Goal: Transaction & Acquisition: Purchase product/service

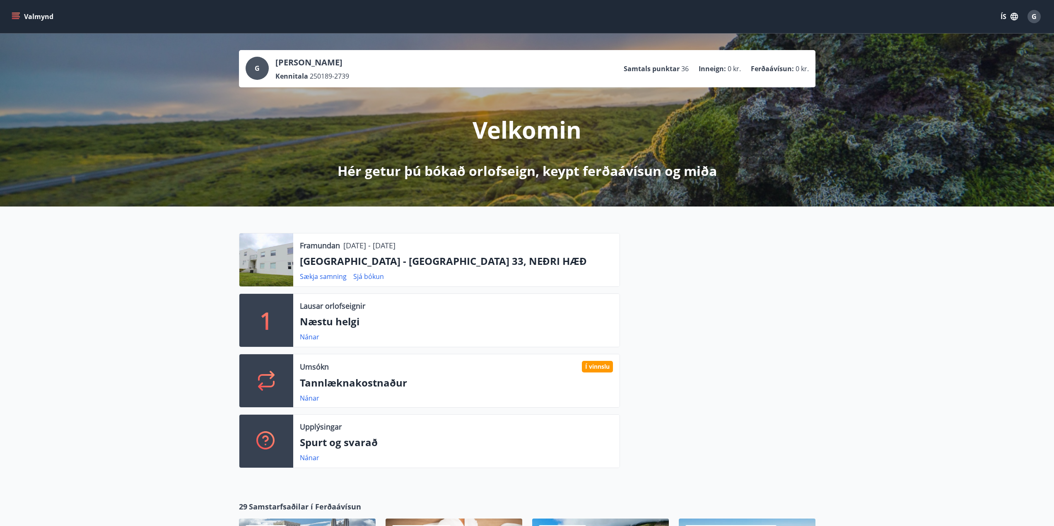
click at [18, 17] on icon "menu" at bounding box center [16, 16] width 9 height 1
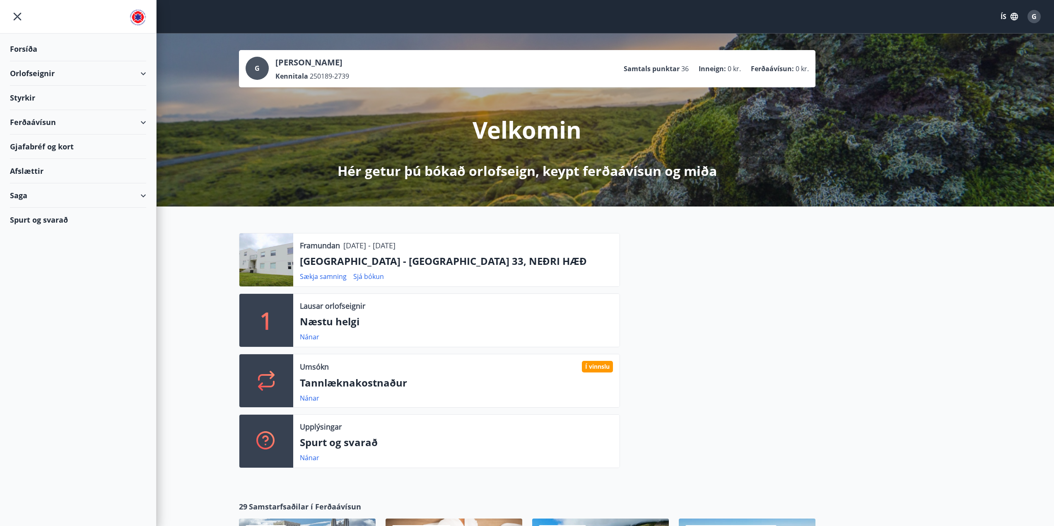
click at [45, 71] on div "Orlofseignir" at bounding box center [78, 73] width 136 height 24
click at [39, 112] on div "Bókunardagatal" at bounding box center [78, 111] width 123 height 17
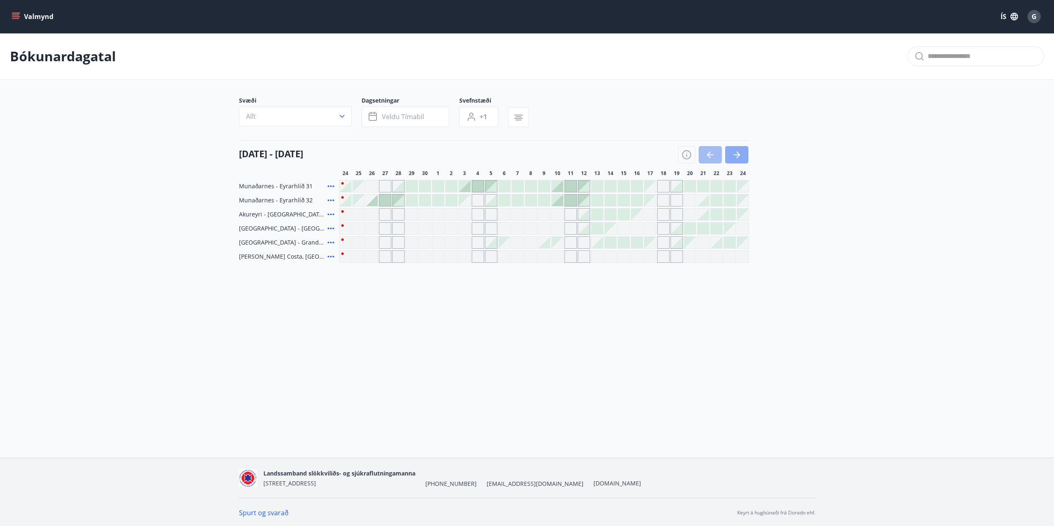
click at [742, 154] on button "button" at bounding box center [736, 154] width 23 height 17
click at [741, 157] on icon "button" at bounding box center [737, 155] width 10 height 10
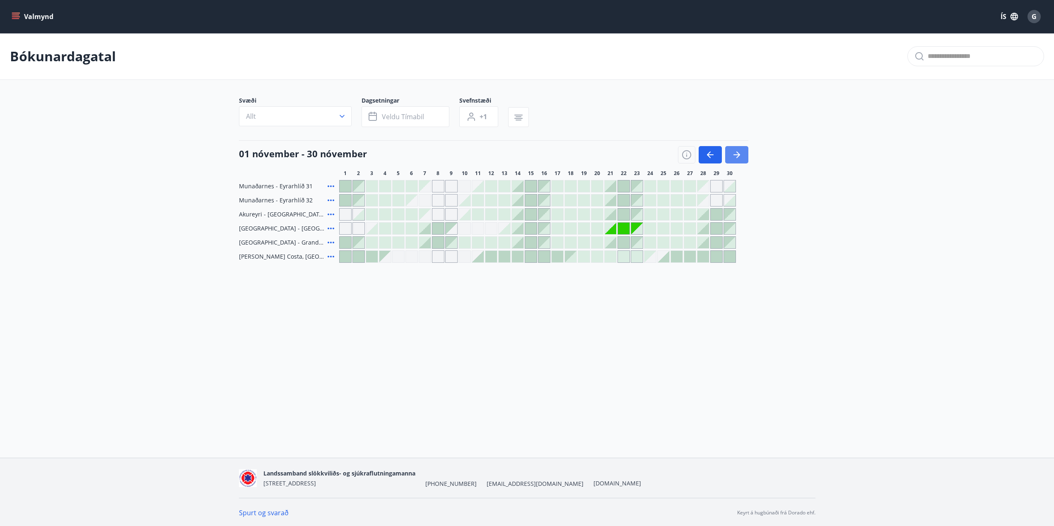
click at [741, 158] on icon "button" at bounding box center [737, 155] width 10 height 10
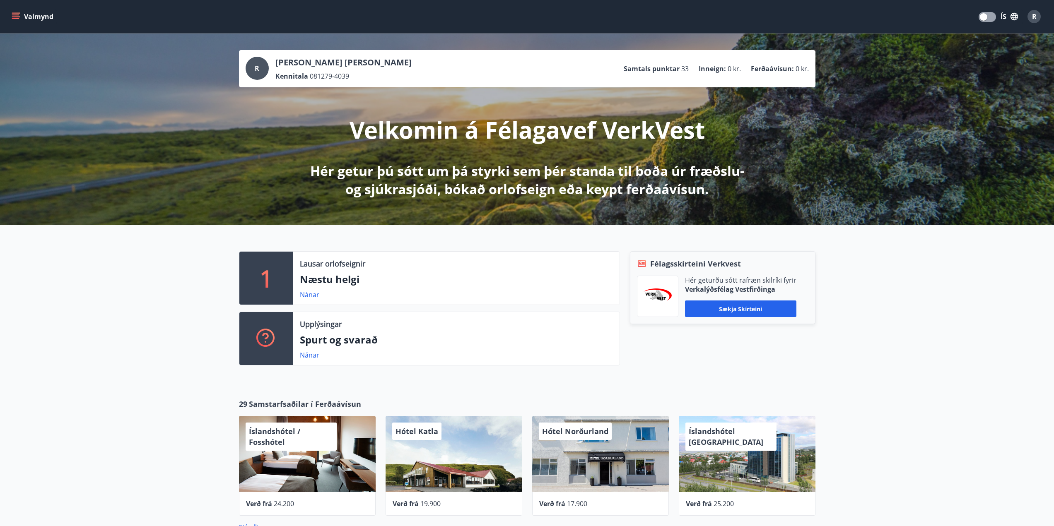
click at [14, 15] on icon "menu" at bounding box center [15, 14] width 7 height 1
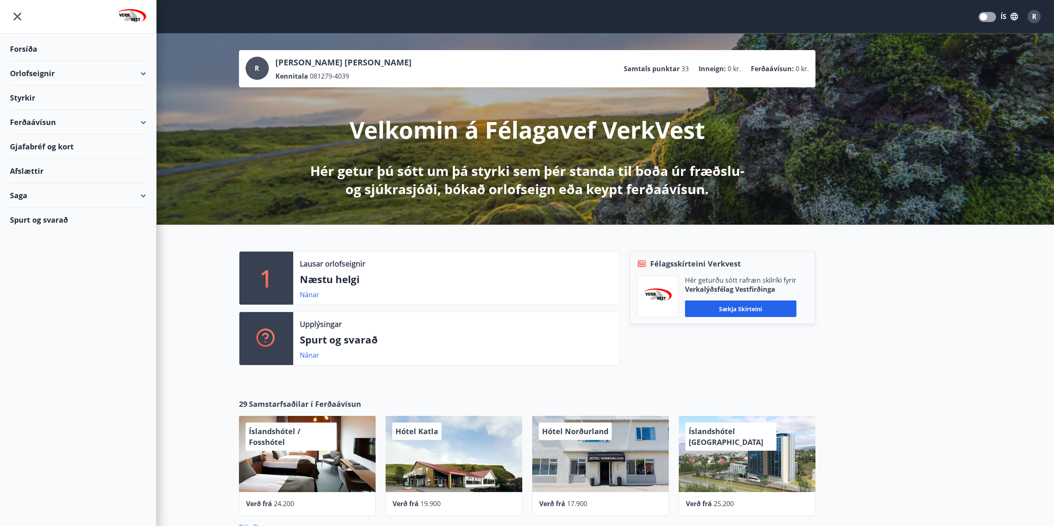
click at [48, 147] on div "Gjafabréf og kort" at bounding box center [78, 147] width 136 height 24
click at [36, 121] on div "Ferðaávísun" at bounding box center [78, 122] width 136 height 24
click at [36, 158] on div "Kaupa ferðaávísun" at bounding box center [78, 160] width 123 height 17
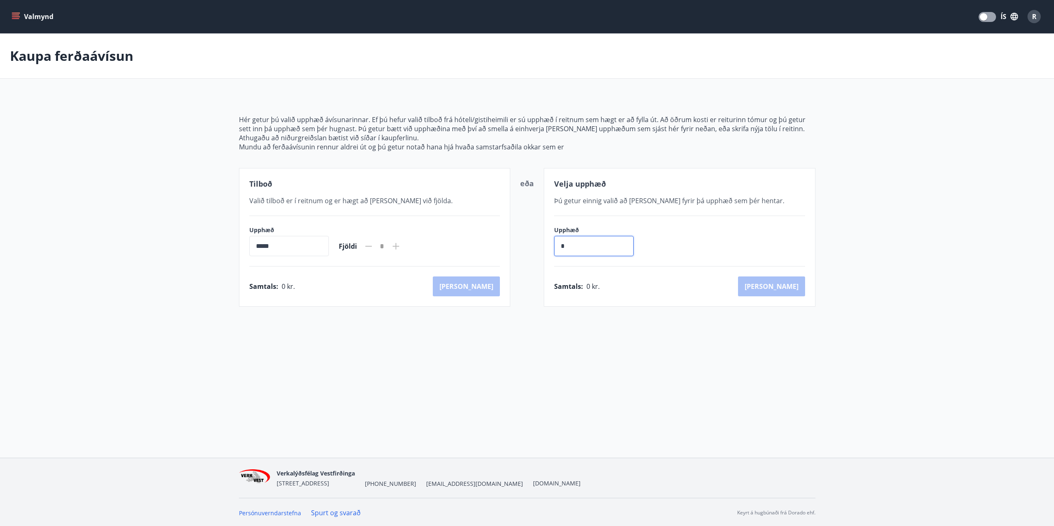
drag, startPoint x: 580, startPoint y: 243, endPoint x: 523, endPoint y: 247, distance: 56.9
click at [525, 247] on div "Tilboð Valið tilboð er í reitnum og er hægt að bæta við fjölda. Upphæð ***** ​ …" at bounding box center [527, 237] width 576 height 139
type input "******"
click at [774, 288] on button "Kaup" at bounding box center [771, 287] width 67 height 20
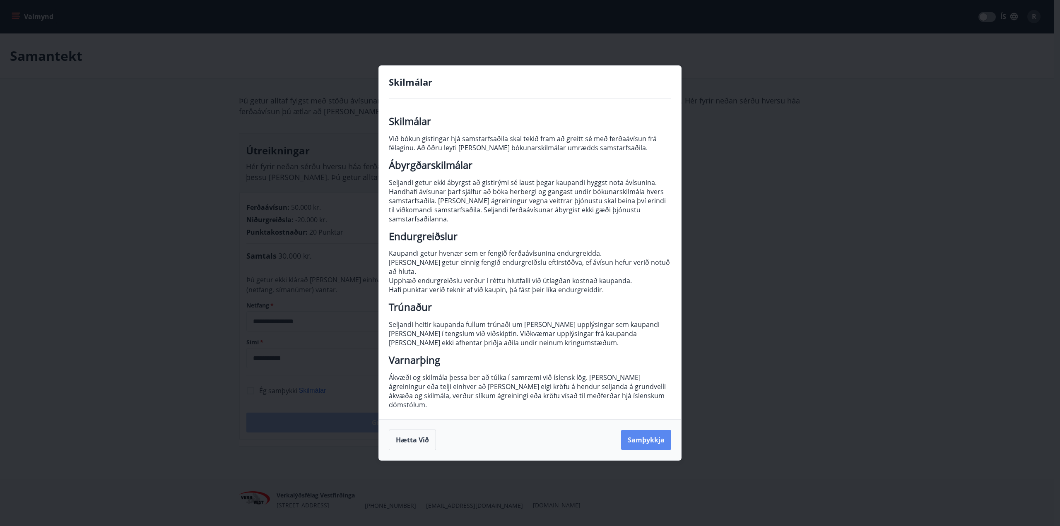
click at [650, 438] on button "Samþykkja" at bounding box center [646, 440] width 50 height 20
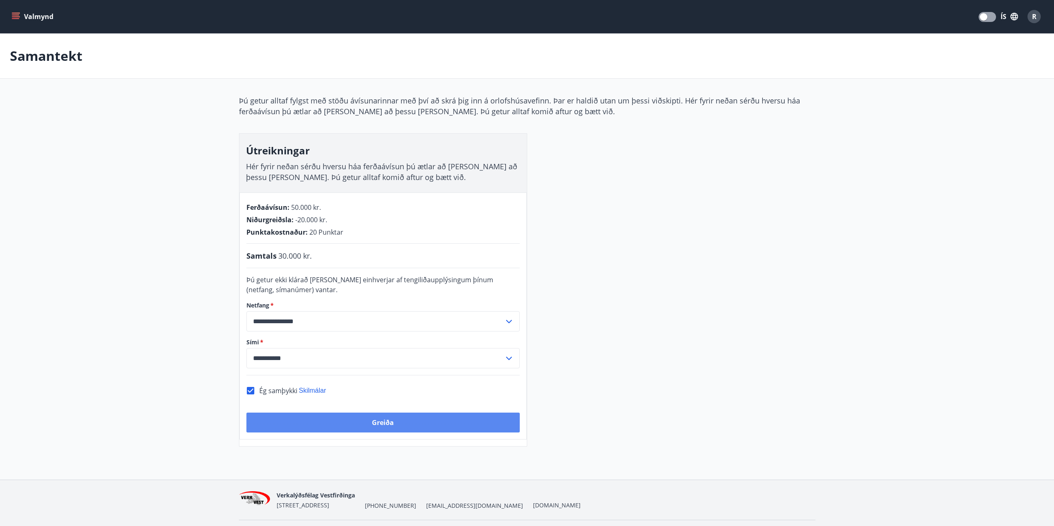
click at [433, 424] on button "Greiða" at bounding box center [382, 423] width 273 height 20
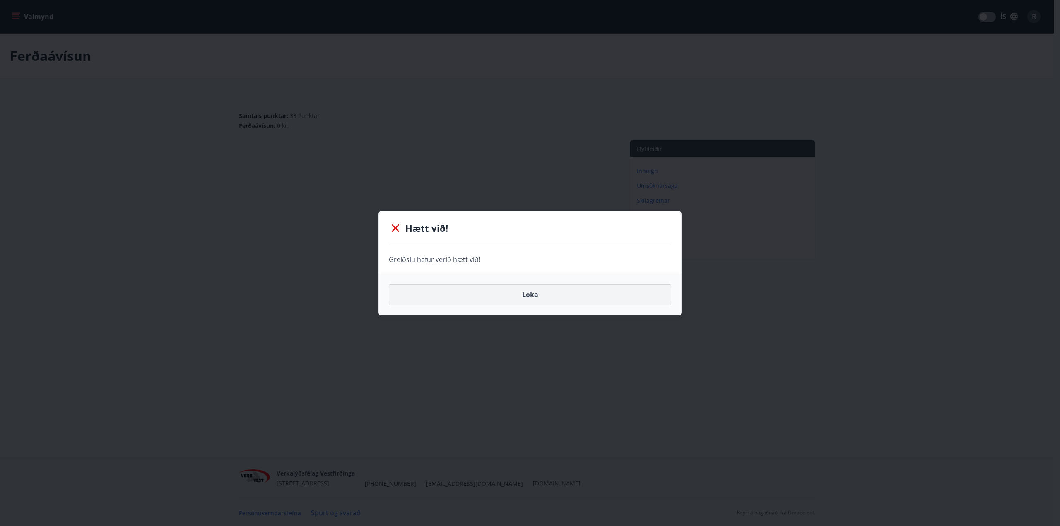
click at [481, 292] on button "Loka" at bounding box center [530, 294] width 282 height 21
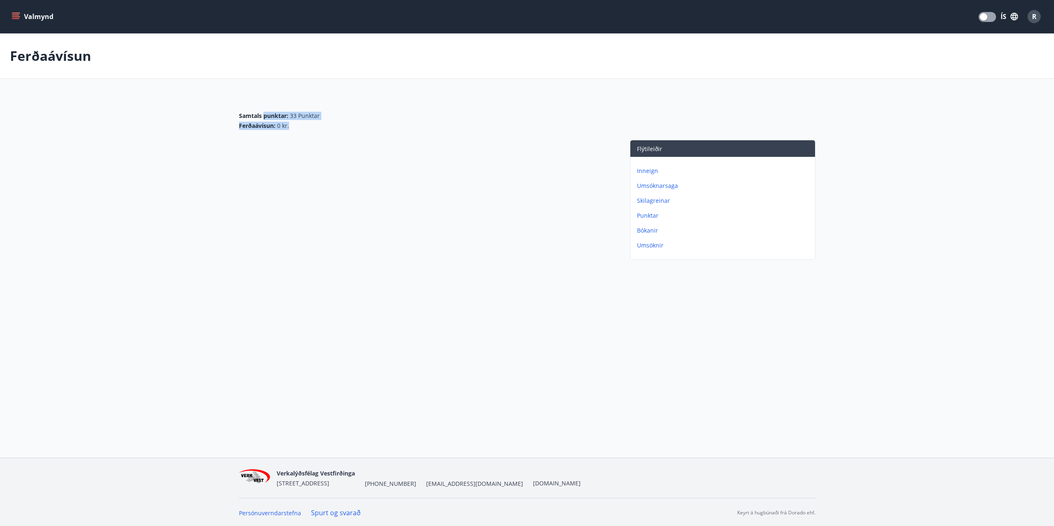
drag, startPoint x: 263, startPoint y: 113, endPoint x: 341, endPoint y: 132, distance: 79.8
click at [341, 132] on div "Samtals punktar : 33 Punktar Ferðaávísun : 0 kr." at bounding box center [527, 117] width 576 height 45
drag, startPoint x: 232, startPoint y: 126, endPoint x: 219, endPoint y: 113, distance: 18.5
click at [219, 113] on main "Ferðaávísun Samtals punktar : 33 Punktar Ferðaávísun : 0 kr. Flýtileiðir Inneig…" at bounding box center [527, 149] width 1054 height 230
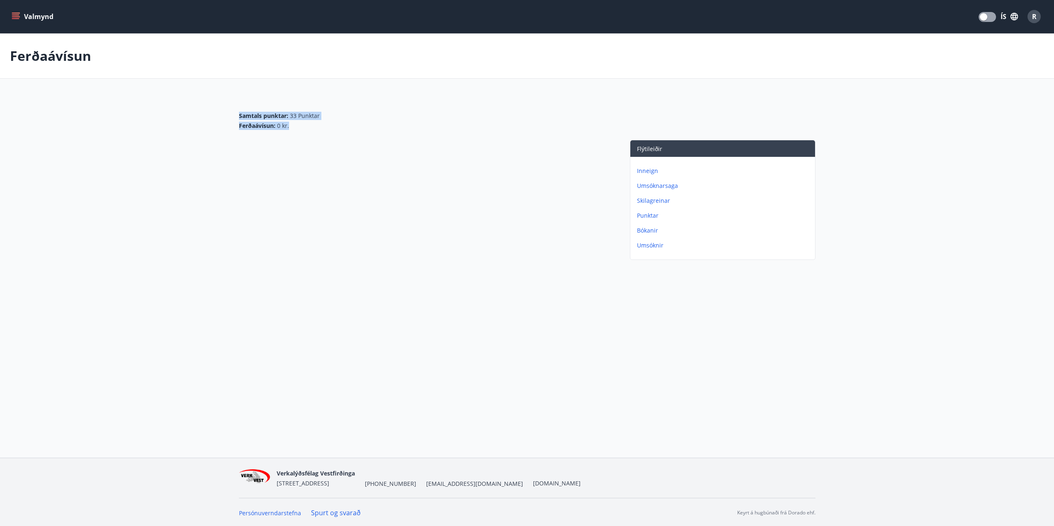
click at [219, 113] on main "Ferðaávísun Samtals punktar : 33 Punktar Ferðaávísun : 0 kr. Flýtileiðir Inneig…" at bounding box center [527, 149] width 1054 height 230
drag, startPoint x: 219, startPoint y: 113, endPoint x: 369, endPoint y: 139, distance: 151.4
click at [369, 139] on main "Ferðaávísun Samtals punktar : 33 Punktar Ferðaávísun : 0 kr. Flýtileiðir Inneig…" at bounding box center [527, 149] width 1054 height 230
click at [369, 139] on div "Samtals punktar : 33 Punktar Ferðaávísun : 0 kr." at bounding box center [527, 117] width 576 height 45
